Goal: Browse casually: Explore the website without a specific task or goal

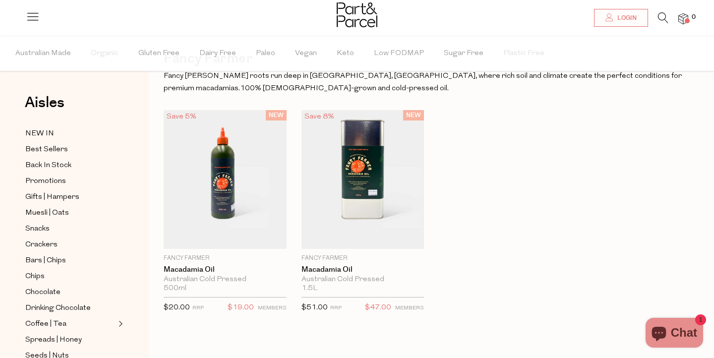
scroll to position [44, 0]
click at [50, 180] on span "Promotions" at bounding box center [45, 182] width 41 height 12
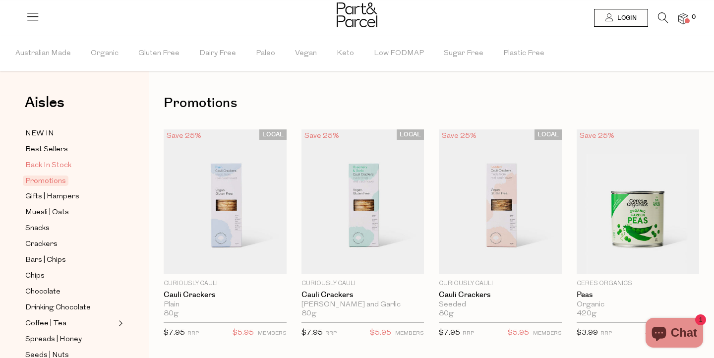
click at [47, 166] on span "Back In Stock" at bounding box center [48, 166] width 46 height 12
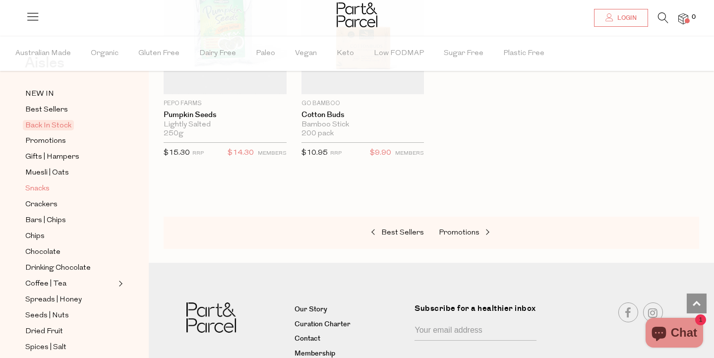
scroll to position [38, 0]
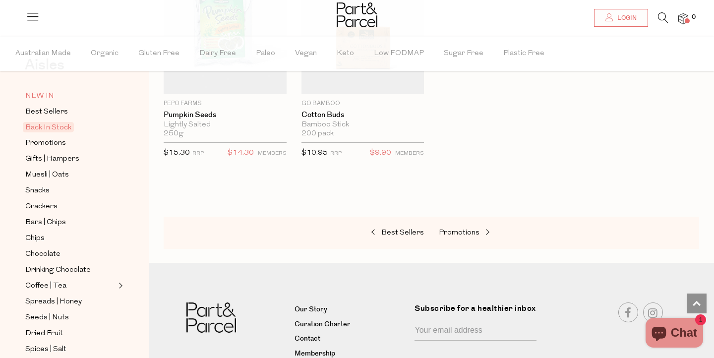
click at [30, 91] on span "NEW IN" at bounding box center [39, 96] width 29 height 12
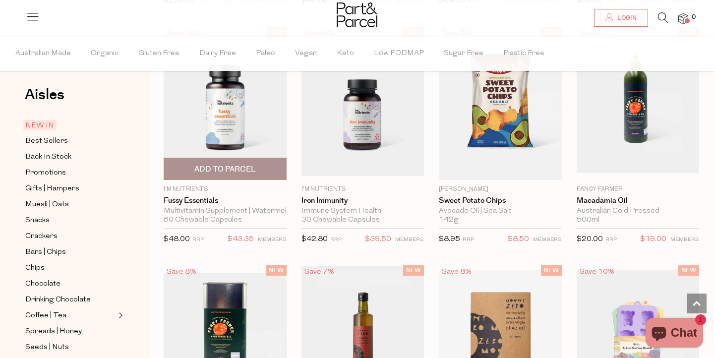
scroll to position [787, 0]
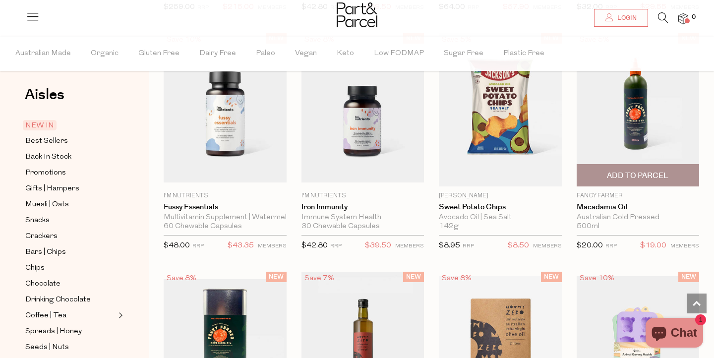
click at [643, 97] on img at bounding box center [638, 110] width 123 height 139
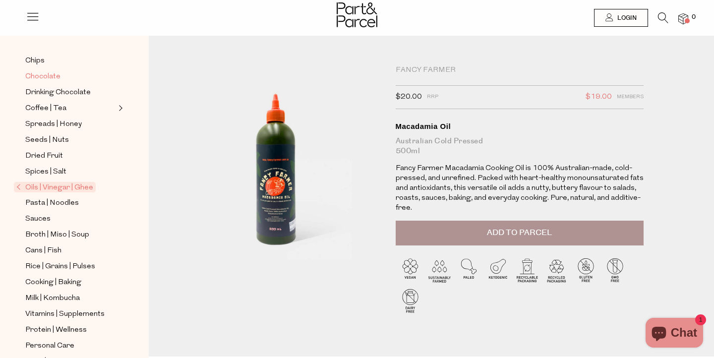
scroll to position [192, 0]
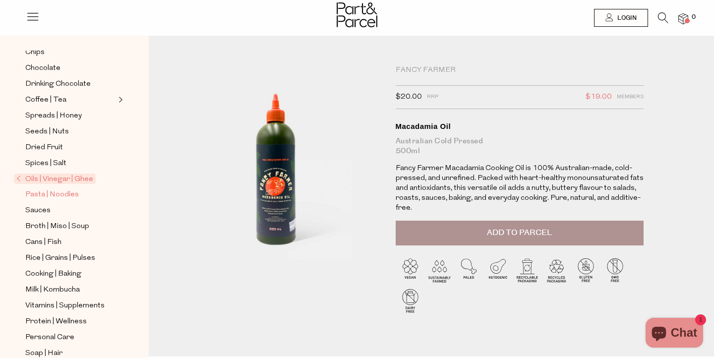
click at [32, 192] on span "Pasta | Noodles" at bounding box center [52, 195] width 54 height 12
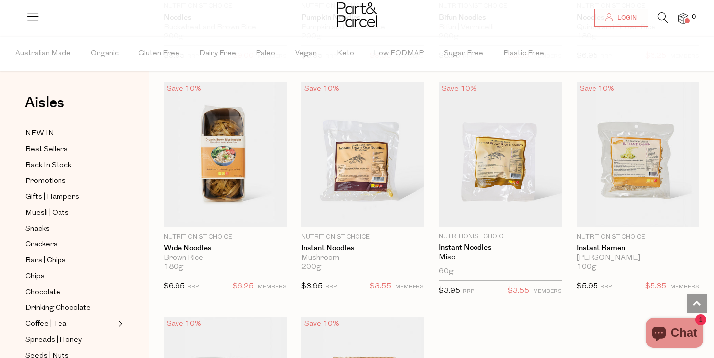
scroll to position [2600, 0]
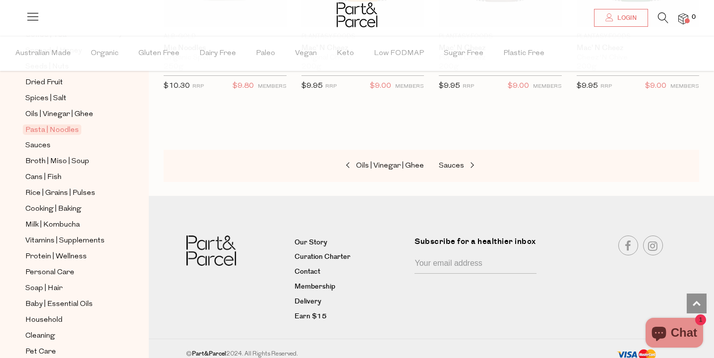
scroll to position [310, 0]
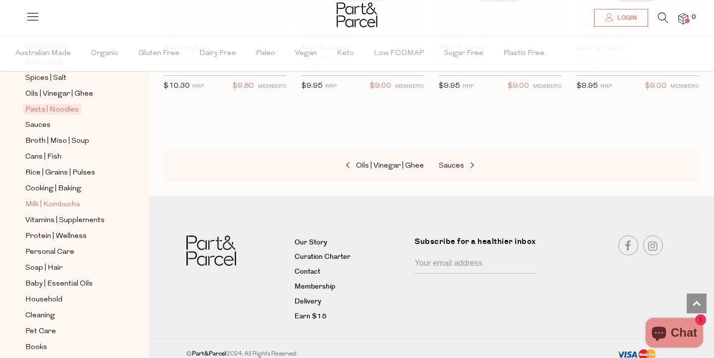
click at [40, 209] on span "Milk | Kombucha" at bounding box center [52, 205] width 55 height 12
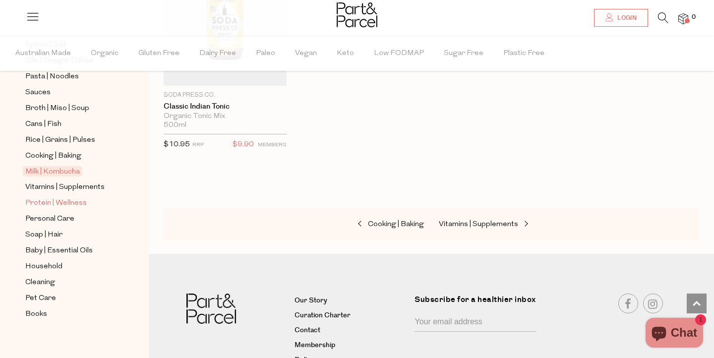
scroll to position [342, 0]
click at [54, 220] on span "Personal Care" at bounding box center [49, 220] width 49 height 12
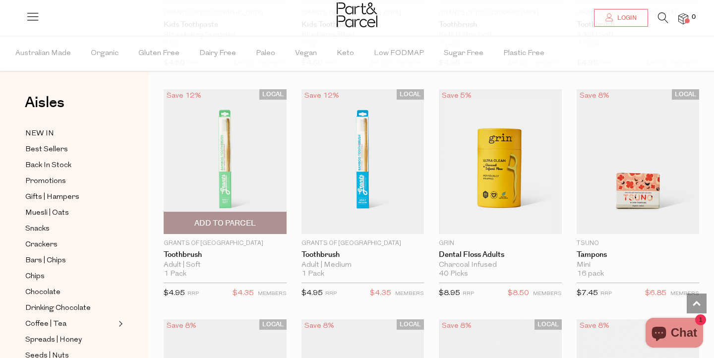
scroll to position [2358, 0]
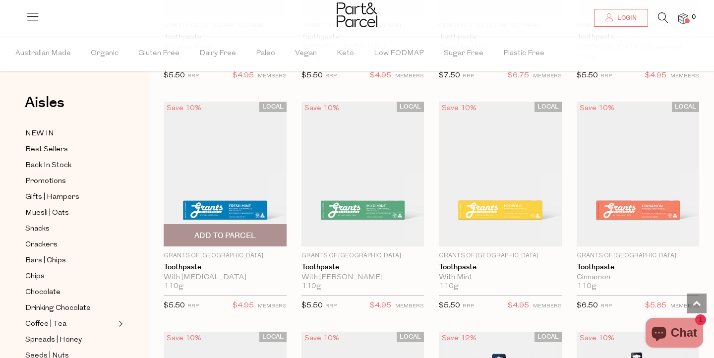
scroll to position [1869, 0]
